Goal: Information Seeking & Learning: Find contact information

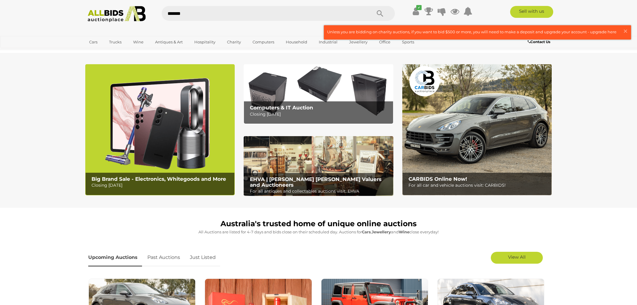
type input "********"
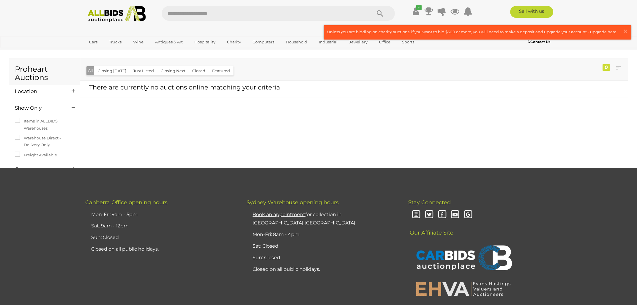
click at [273, 16] on input "text" at bounding box center [264, 13] width 204 height 15
type input "*********"
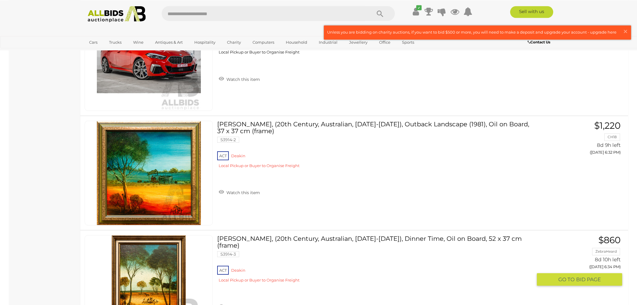
scroll to position [3727, 0]
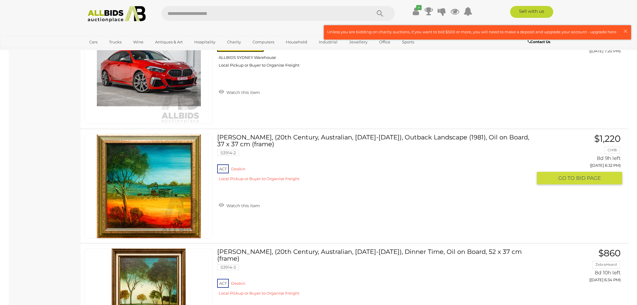
click at [270, 134] on link "Pro Hart, (20th Century, Australian, 1928-2006), Outback Landscape (1981), Oil …" at bounding box center [377, 160] width 311 height 52
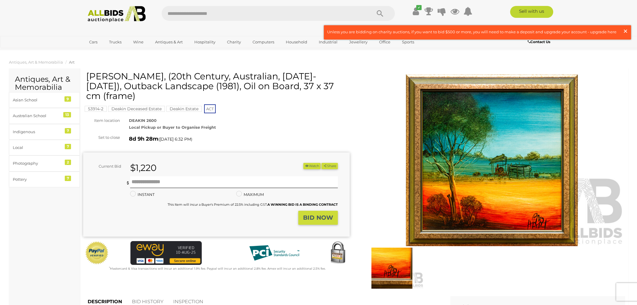
click at [626, 30] on span "×" at bounding box center [625, 31] width 5 height 12
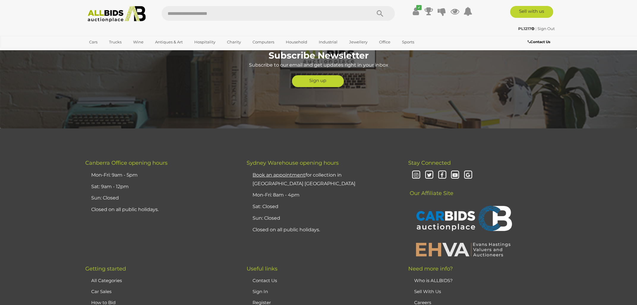
scroll to position [1542, 0]
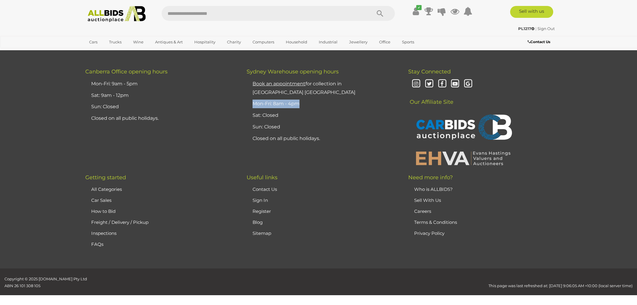
drag, startPoint x: 302, startPoint y: 89, endPoint x: 252, endPoint y: 86, distance: 50.0
click at [252, 98] on li "Mon-Fri: 8am - 4pm" at bounding box center [322, 104] width 142 height 12
click at [286, 98] on li "Mon-Fri: 8am - 4pm" at bounding box center [322, 104] width 142 height 12
drag, startPoint x: 285, startPoint y: 90, endPoint x: 301, endPoint y: 92, distance: 16.1
click at [301, 98] on li "Mon-Fri: 8am - 4pm" at bounding box center [322, 104] width 142 height 12
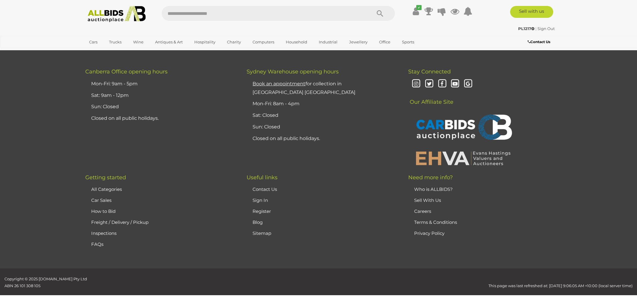
click at [301, 98] on li "Mon-Fri: 8am - 4pm" at bounding box center [322, 104] width 142 height 12
click at [416, 11] on icon at bounding box center [416, 11] width 6 height 11
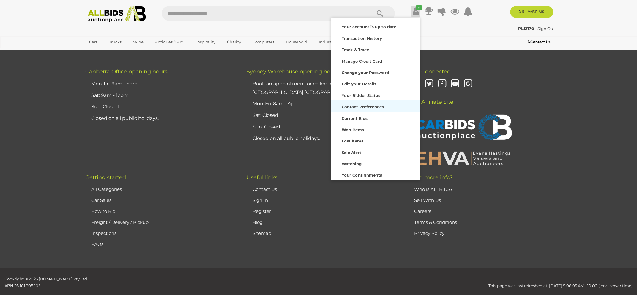
click at [361, 105] on strong "Contact Preferences" at bounding box center [363, 106] width 42 height 5
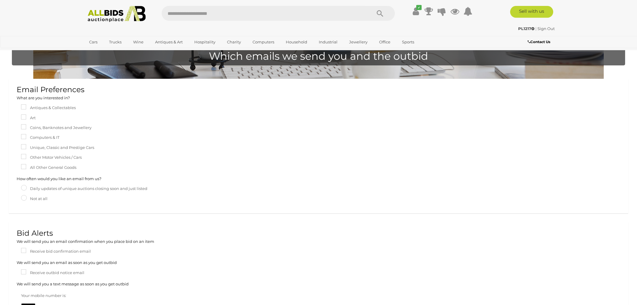
scroll to position [32, 0]
click at [414, 11] on icon at bounding box center [416, 11] width 6 height 11
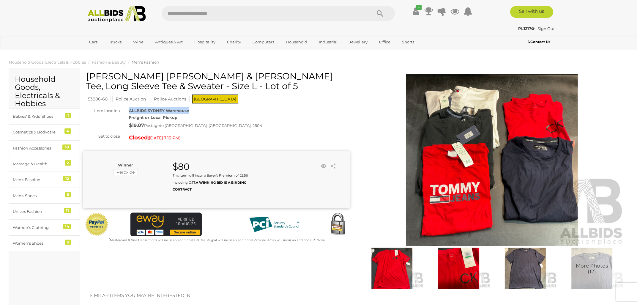
drag, startPoint x: 195, startPoint y: 110, endPoint x: 130, endPoint y: 111, distance: 64.8
click at [130, 111] on div "ALLBIDS SYDNEY Warehouse Freight or Local Pickup $19.07 Postage to KINGSTON, AC…" at bounding box center [240, 118] width 230 height 23
click at [132, 111] on strong "ALLBIDS SYDNEY Warehouse" at bounding box center [159, 110] width 60 height 5
drag, startPoint x: 134, startPoint y: 110, endPoint x: 164, endPoint y: 110, distance: 29.7
click at [164, 110] on strong "ALLBIDS SYDNEY Warehouse" at bounding box center [159, 110] width 60 height 5
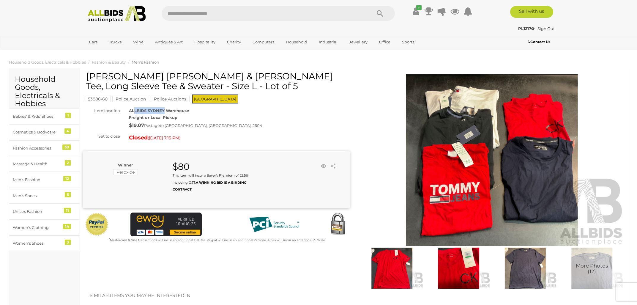
click at [164, 110] on strong "ALLBIDS SYDNEY Warehouse" at bounding box center [159, 110] width 60 height 5
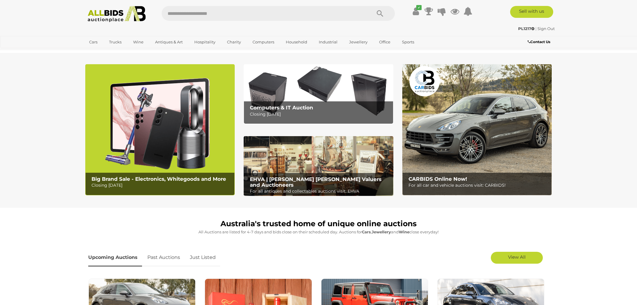
click at [234, 15] on input "text" at bounding box center [264, 13] width 204 height 15
click at [583, 72] on section "Big Brand Sale - Electronics, Whitegoods and More Closing Monday 11th August Co…" at bounding box center [318, 130] width 637 height 155
click at [231, 15] on input "text" at bounding box center [264, 13] width 204 height 15
paste input "********"
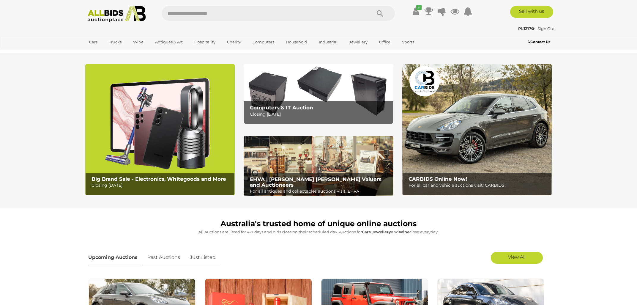
type input "********"
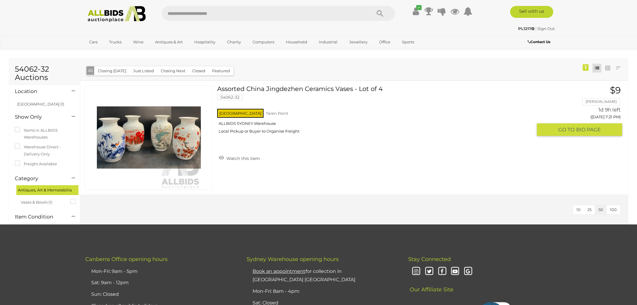
click at [269, 88] on link "Assorted China Jingdezhen Ceramics Vases - Lot of 4 54062-32 [GEOGRAPHIC_DATA] …" at bounding box center [377, 111] width 311 height 53
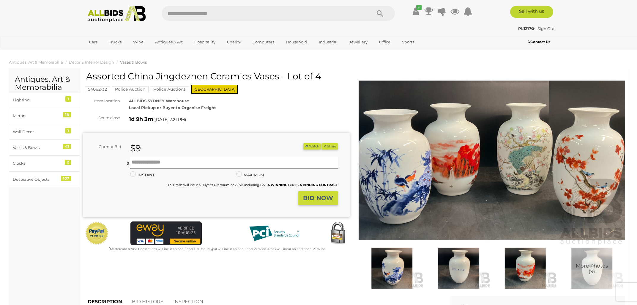
click at [196, 9] on input "text" at bounding box center [264, 13] width 204 height 15
paste input "********"
type input "********"
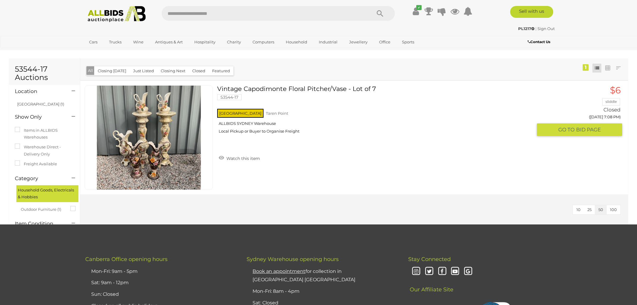
click at [272, 88] on link "Vintage Capodimonte Floral Pitcher/Vase - Lot of 7 53544-17 NSW Taren Point" at bounding box center [377, 111] width 311 height 53
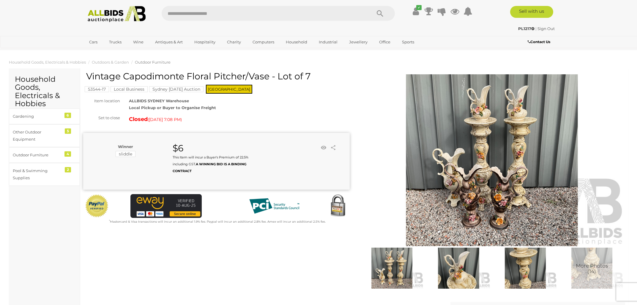
click at [267, 10] on input "text" at bounding box center [264, 13] width 204 height 15
paste input "*******"
type input "*******"
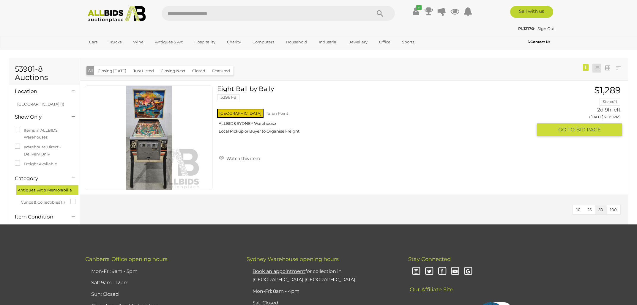
click at [253, 90] on link "Eight Ball by Bally 53981-8 [GEOGRAPHIC_DATA] [GEOGRAPHIC_DATA] ALLBIDS [GEOGRA…" at bounding box center [377, 111] width 311 height 53
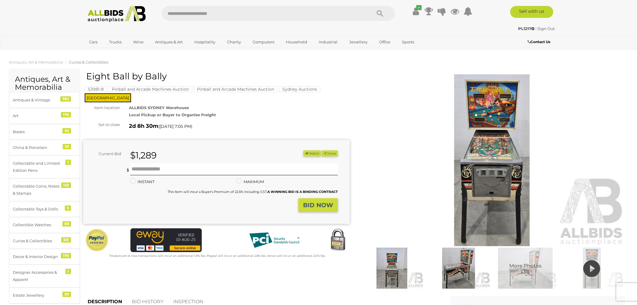
click at [231, 9] on input "text" at bounding box center [264, 13] width 204 height 15
paste input "*********"
click at [169, 14] on input "*********" at bounding box center [264, 13] width 204 height 15
type input "********"
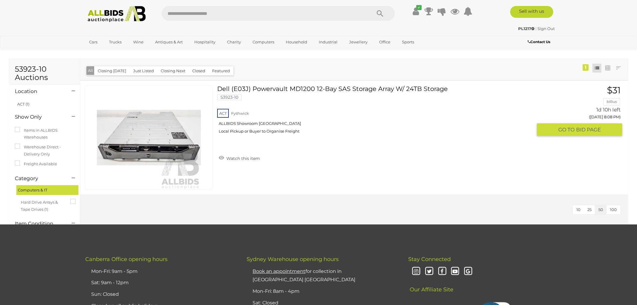
click at [266, 85] on link "Dell (E03J) Powervault MD1200 12-Bay SAS Storage Array W/ 24TB Storage 53923-10…" at bounding box center [377, 111] width 311 height 53
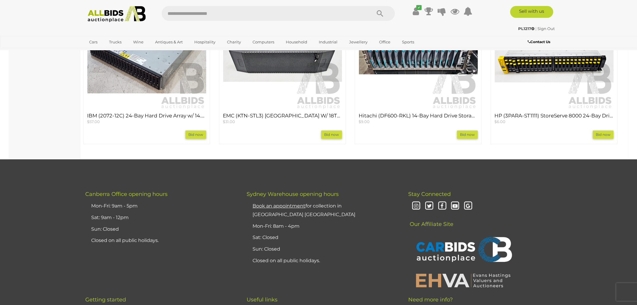
scroll to position [714, 0]
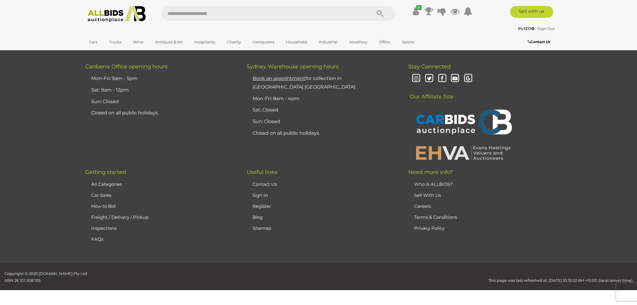
click at [265, 183] on link "Contact Us" at bounding box center [265, 184] width 24 height 6
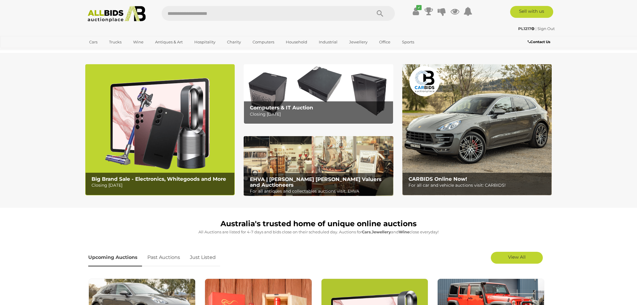
click at [539, 30] on link "Sign Out" at bounding box center [546, 28] width 17 height 5
click at [437, 9] on link "Sign In" at bounding box center [439, 11] width 20 height 6
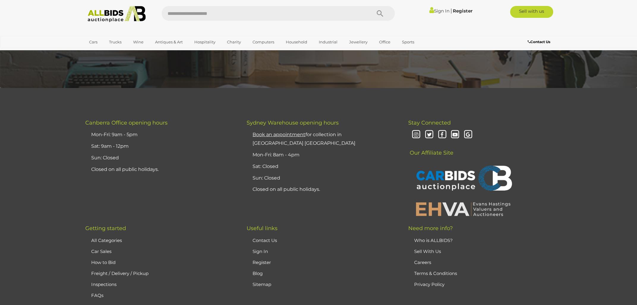
scroll to position [1548, 0]
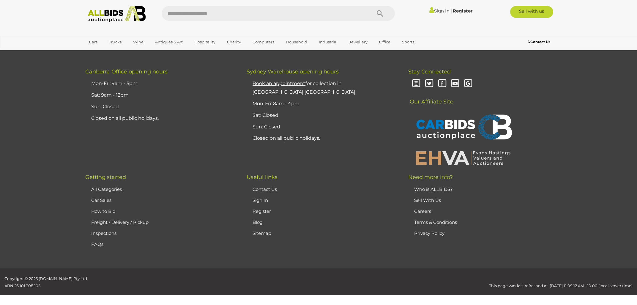
click at [266, 186] on link "Contact Us" at bounding box center [265, 189] width 24 height 6
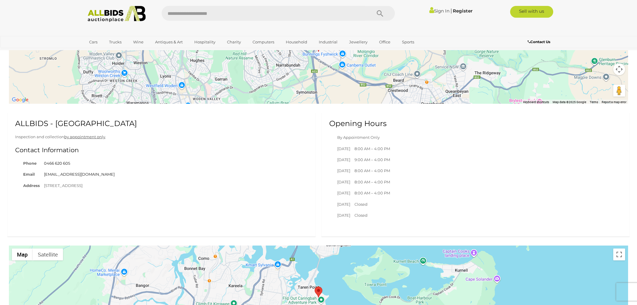
scroll to position [478, 0]
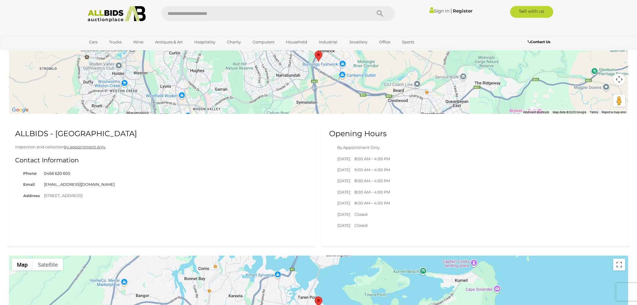
drag, startPoint x: 15, startPoint y: 133, endPoint x: 117, endPoint y: 194, distance: 119.1
click at [117, 194] on div "ALLBIDS - Sydney Warehouse Inspection and collection by appointment only . Cont…" at bounding box center [161, 165] width 308 height 85
copy div "ALLBIDS - Sydney Warehouse Inspection and collection by appointment only . Cont…"
click at [123, 177] on div "ALLBIDS - Sydney Warehouse Inspection and collection by appointment only . Cont…" at bounding box center [161, 165] width 308 height 85
click at [130, 11] on img at bounding box center [116, 14] width 64 height 16
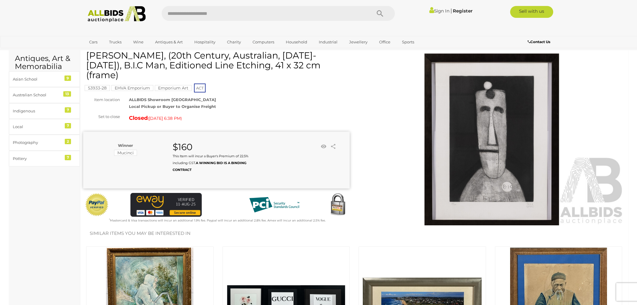
scroll to position [32, 0]
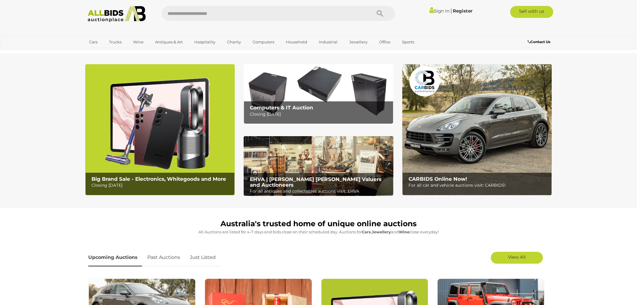
click at [261, 18] on input "text" at bounding box center [264, 13] width 204 height 15
type input "**********"
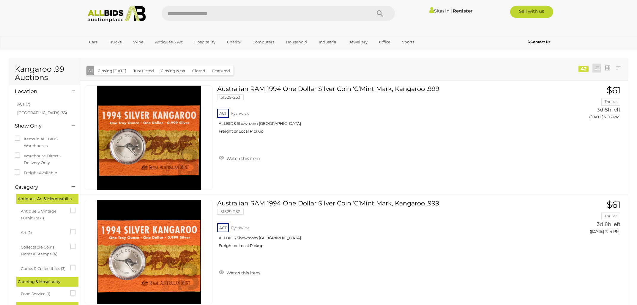
click at [194, 69] on button "Closed" at bounding box center [199, 70] width 20 height 9
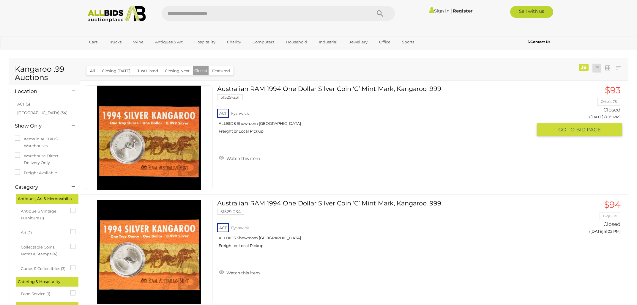
click at [265, 87] on link "Australian RAM 1994 One Dollar Silver Coin ‘C’ Mint Mark, Kangaroo .999 51529-2…" at bounding box center [377, 111] width 311 height 53
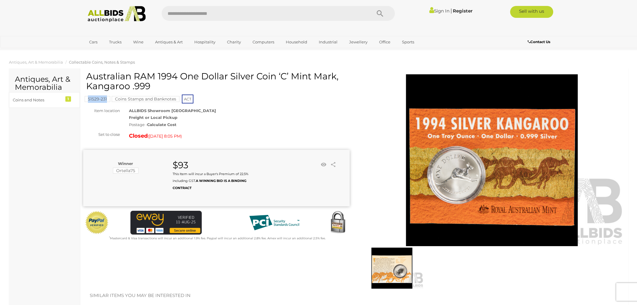
drag, startPoint x: 82, startPoint y: 100, endPoint x: 107, endPoint y: 99, distance: 25.3
click at [107, 99] on div "Australian RAM 1994 One Dollar Silver Coin ‘C’ Mint Mark, Kangaroo .999 51529-2…" at bounding box center [216, 160] width 275 height 178
copy mark "51529-231"
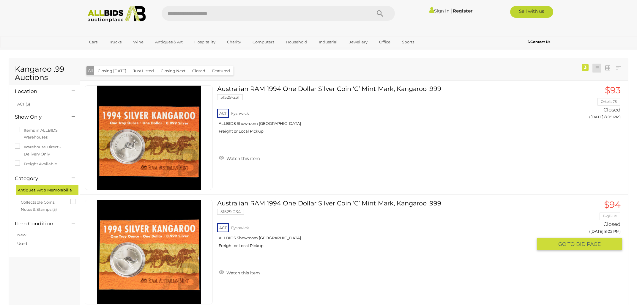
click at [258, 204] on link "Australian RAM 1994 One Dollar Silver Coin ‘C’ Mint Mark, Kangaroo .999 51529-2…" at bounding box center [377, 226] width 311 height 53
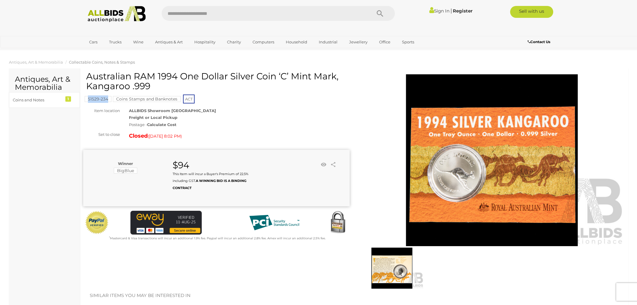
drag, startPoint x: 82, startPoint y: 97, endPoint x: 109, endPoint y: 97, distance: 27.0
click at [109, 97] on div "Australian RAM 1994 One Dollar Silver Coin ‘C’ Mint Mark, Kangaroo .999 51529-2…" at bounding box center [216, 160] width 275 height 178
copy mark "51529-234"
click at [106, 11] on img at bounding box center [116, 14] width 64 height 16
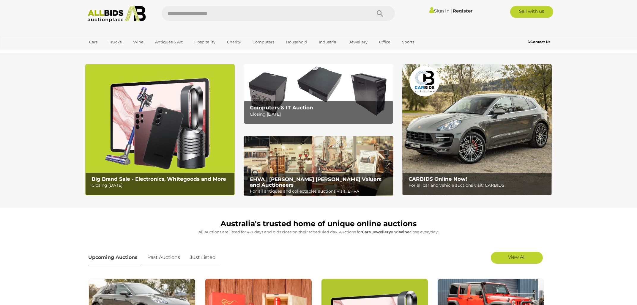
click at [122, 17] on img at bounding box center [116, 14] width 64 height 16
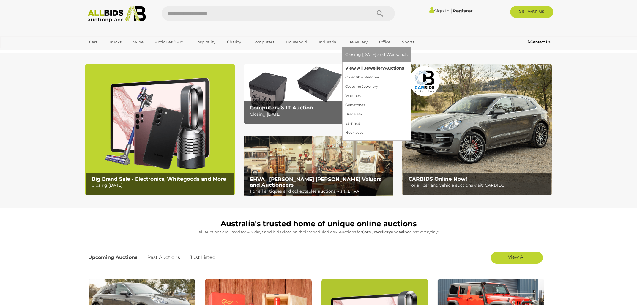
click at [352, 70] on link "View All Jewellery Auctions" at bounding box center [376, 68] width 62 height 9
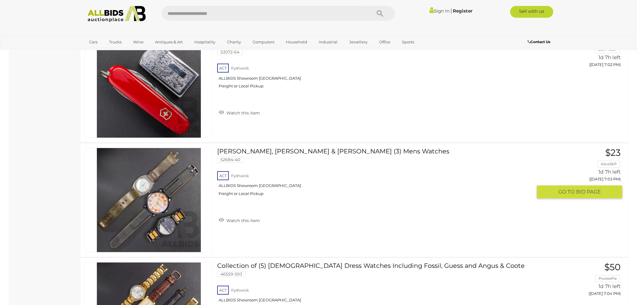
scroll to position [3376, 0]
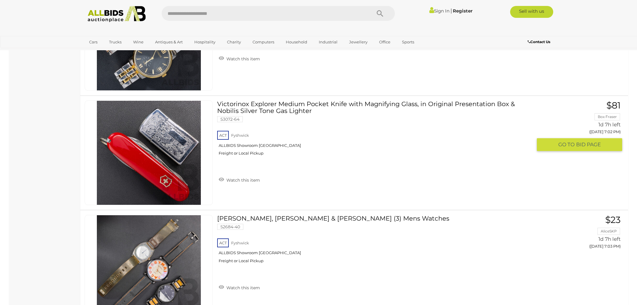
click at [354, 100] on link "Victorinox Explorer Medium Pocket Knife with Magnifying Glass, in Original Pres…" at bounding box center [377, 130] width 311 height 60
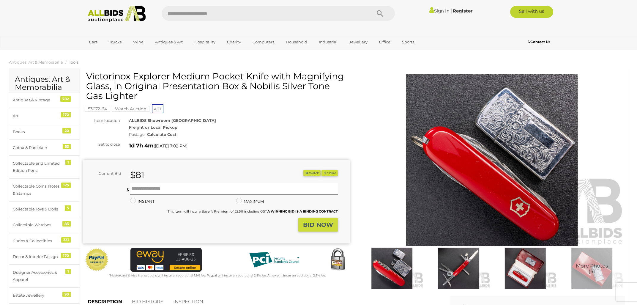
click at [450, 265] on img at bounding box center [459, 268] width 64 height 41
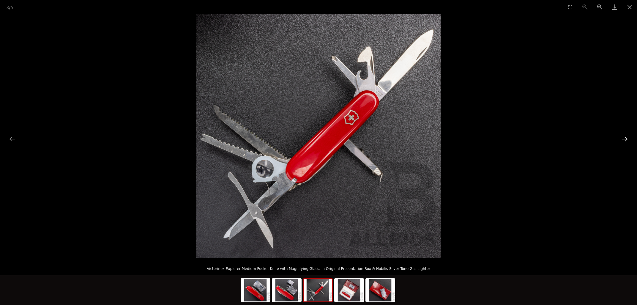
click at [620, 139] on button "Next slide" at bounding box center [625, 139] width 12 height 12
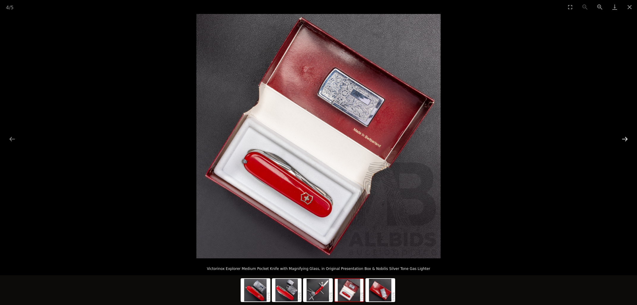
click at [622, 139] on button "Next slide" at bounding box center [625, 139] width 12 height 12
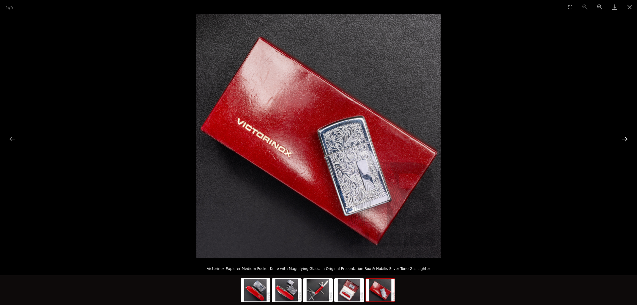
click at [622, 139] on button "Next slide" at bounding box center [625, 139] width 12 height 12
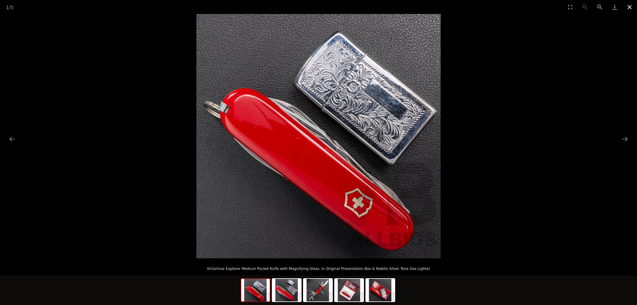
click at [631, 7] on button "Close gallery" at bounding box center [629, 7] width 15 height 14
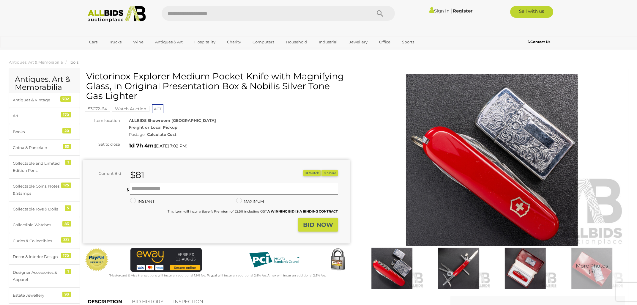
click at [112, 13] on img at bounding box center [116, 14] width 64 height 16
